Goal: Find specific page/section: Find specific page/section

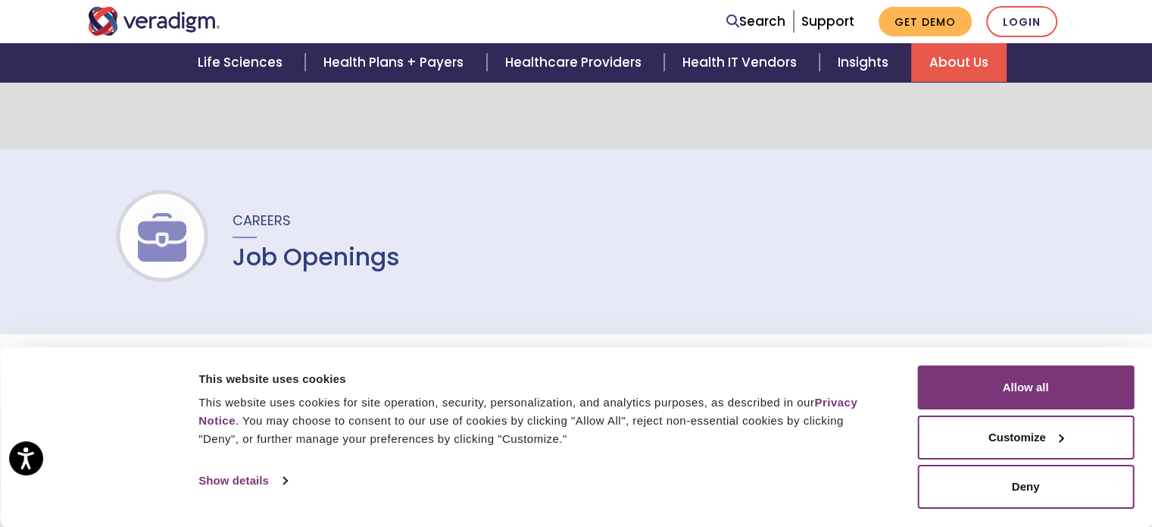
scroll to position [227, 0]
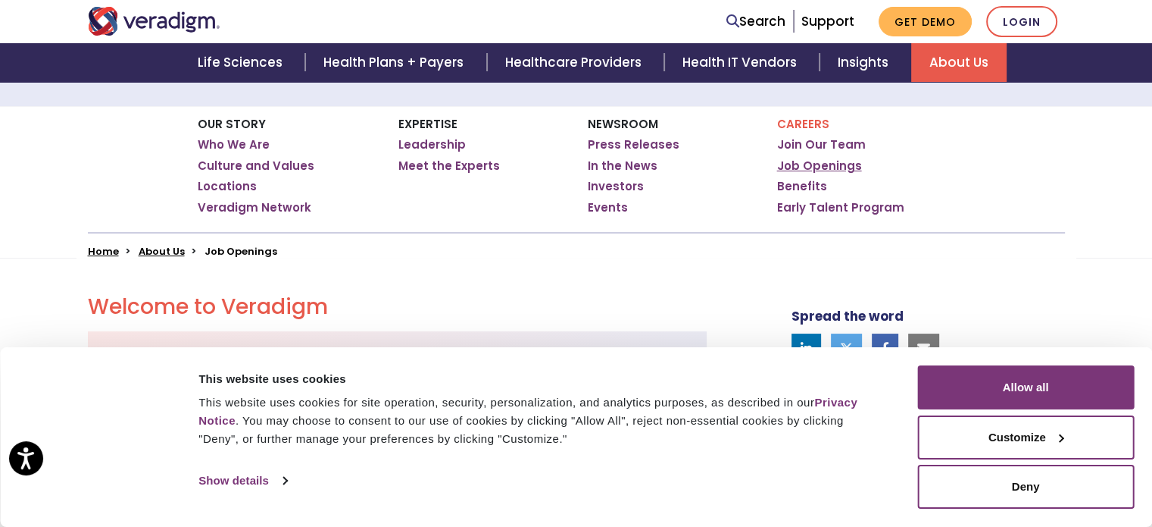
click at [836, 166] on link "Job Openings" at bounding box center [819, 165] width 85 height 15
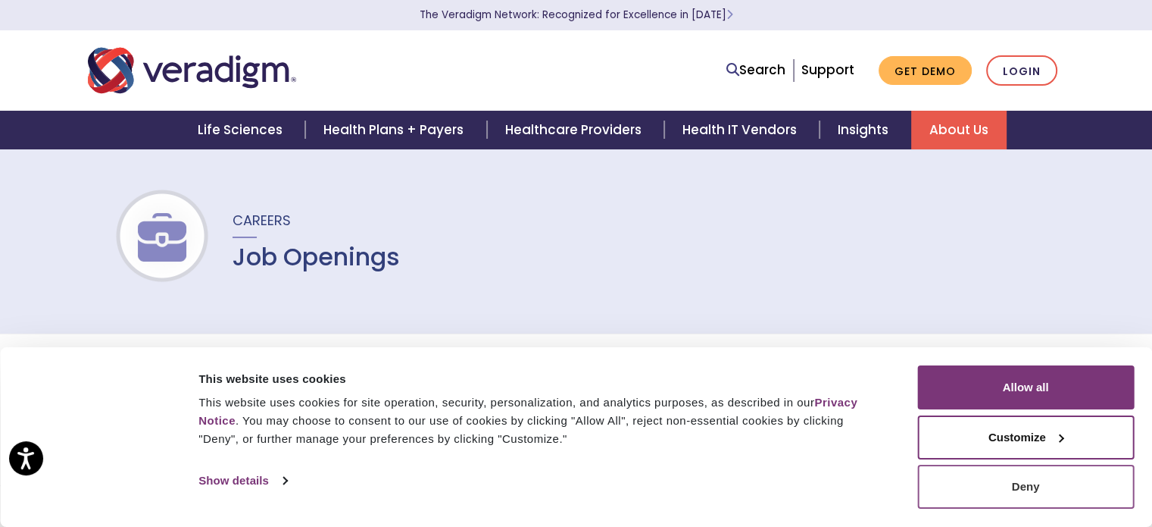
click at [1080, 494] on button "Deny" at bounding box center [1026, 486] width 217 height 44
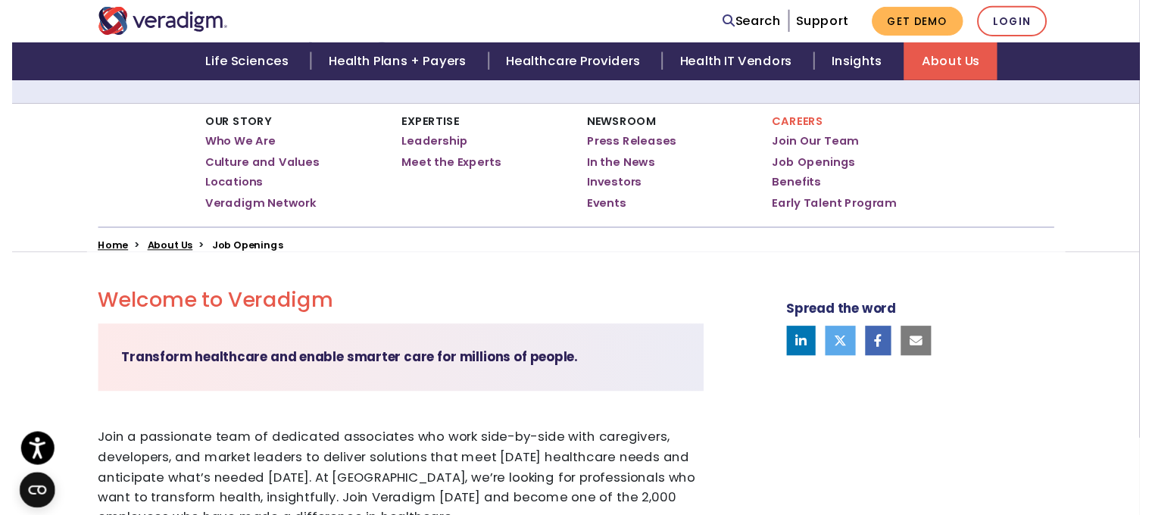
scroll to position [606, 0]
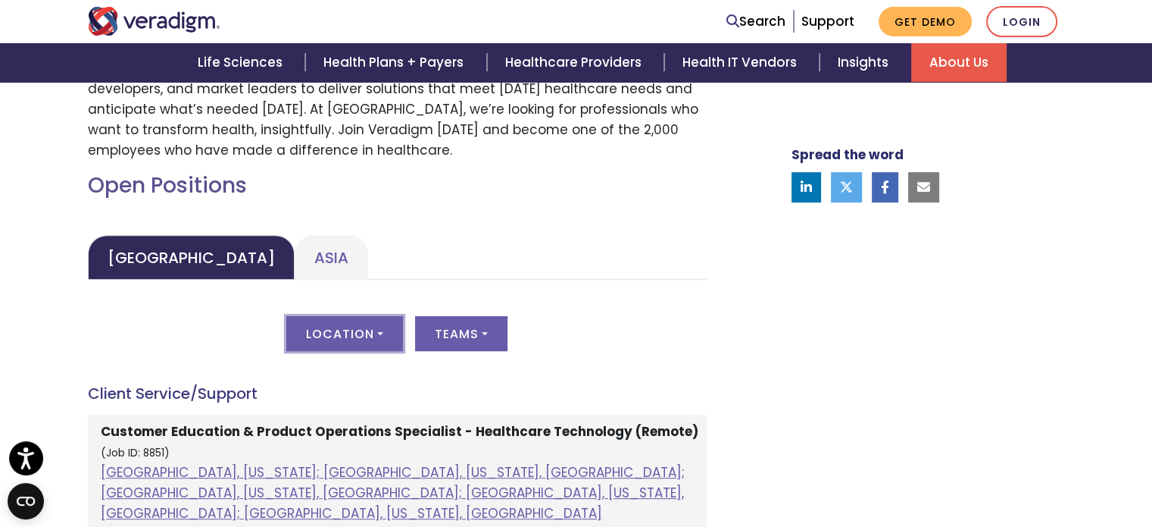
click at [383, 334] on button "Location" at bounding box center [344, 333] width 117 height 35
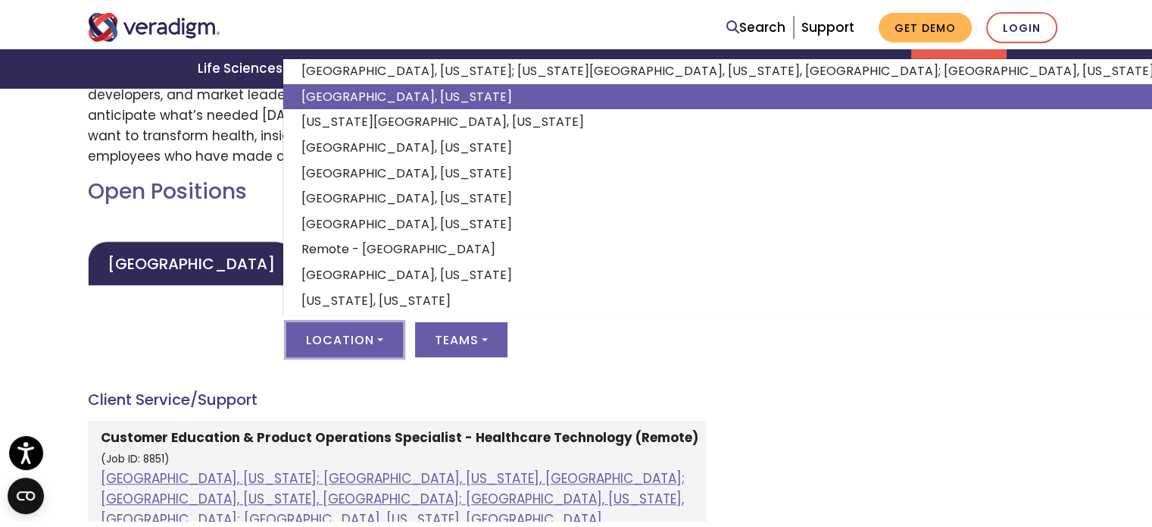
scroll to position [194, 0]
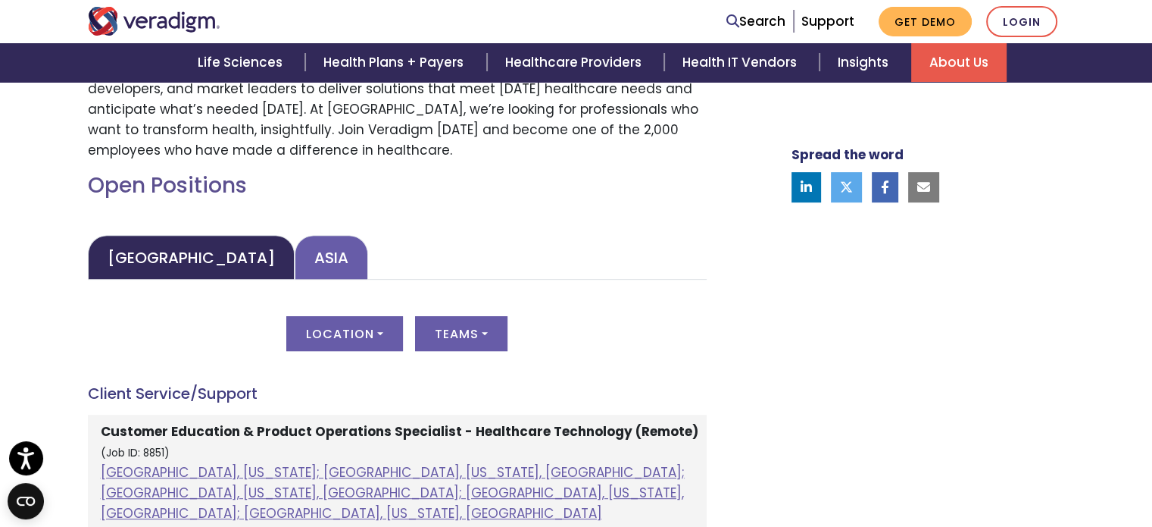
click at [295, 263] on link "Asia" at bounding box center [331, 257] width 73 height 45
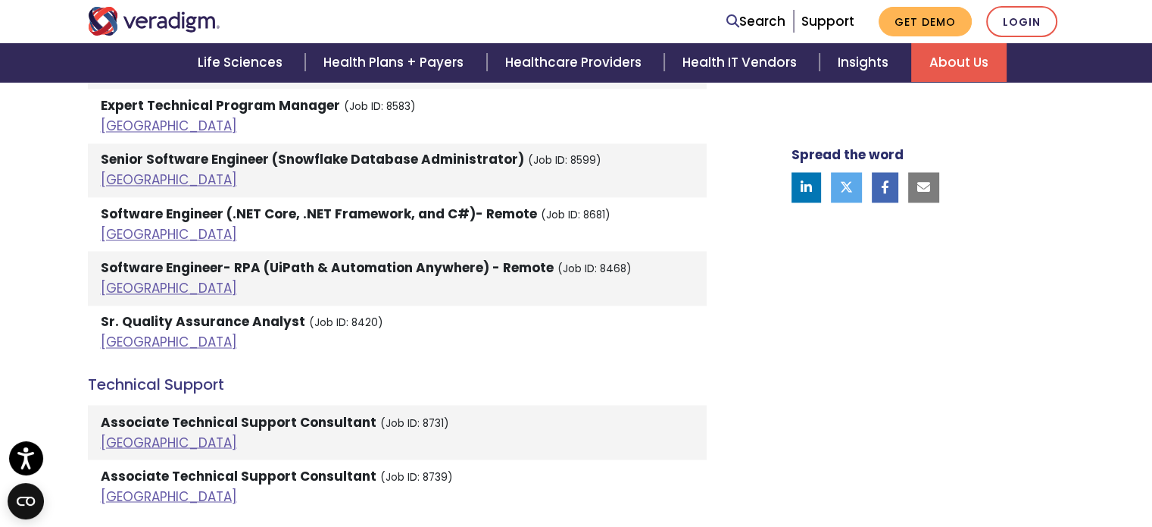
scroll to position [2425, 0]
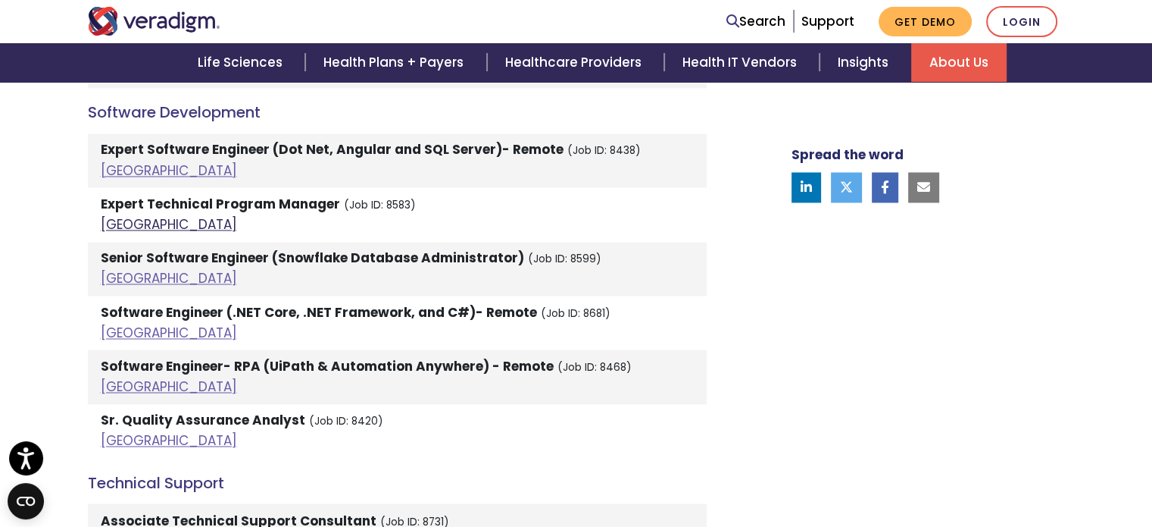
click at [117, 215] on link "[GEOGRAPHIC_DATA]" at bounding box center [169, 224] width 136 height 18
